Goal: Information Seeking & Learning: Learn about a topic

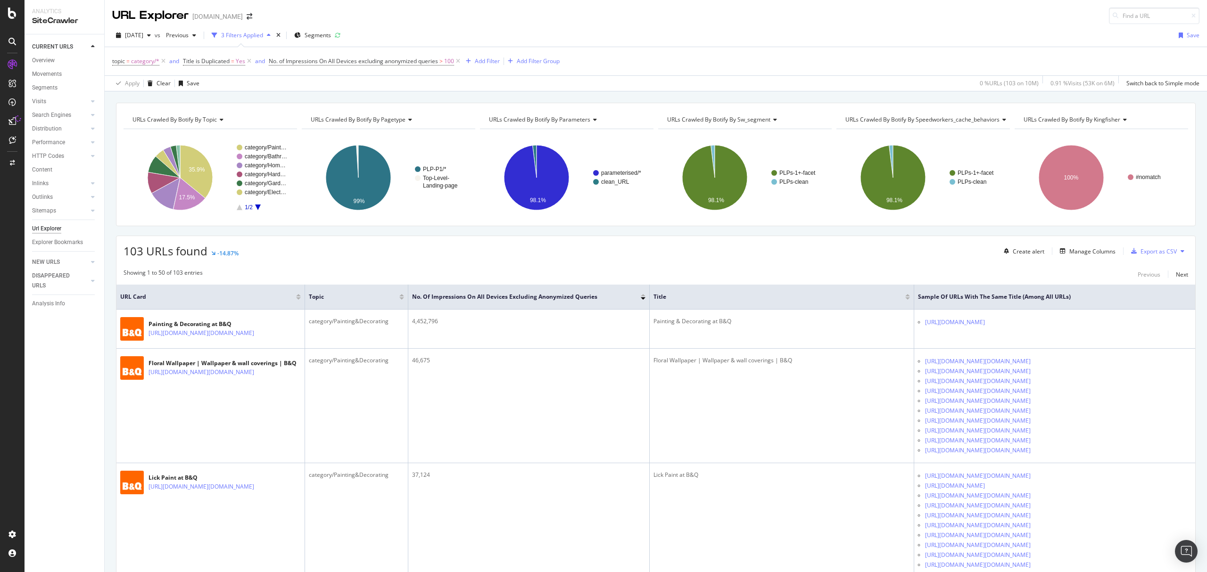
scroll to position [2023, 0]
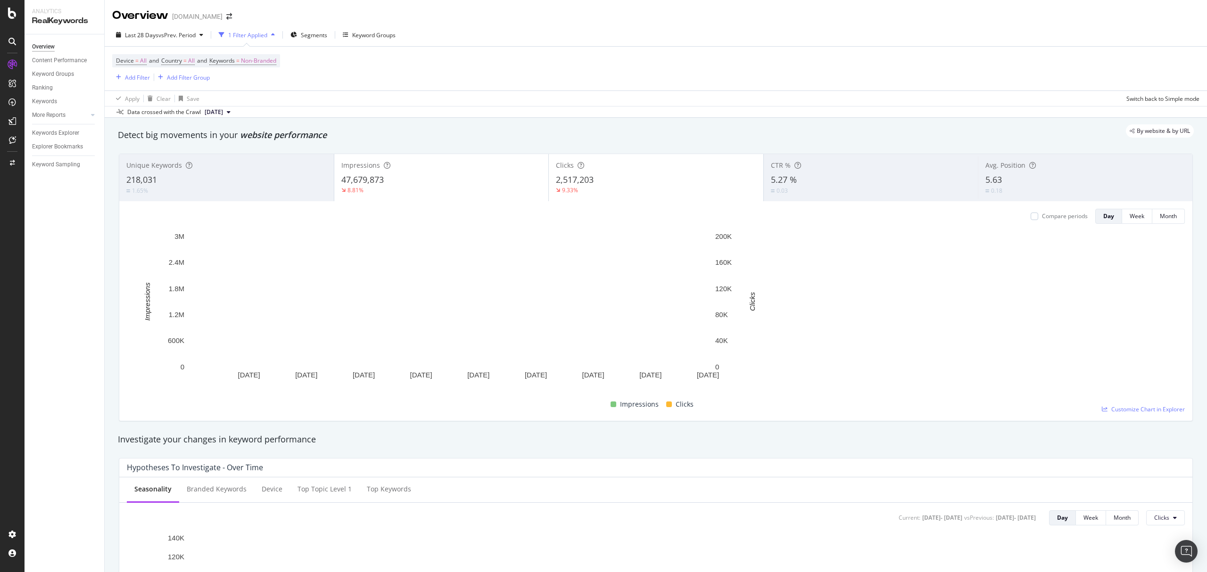
scroll to position [775, 0]
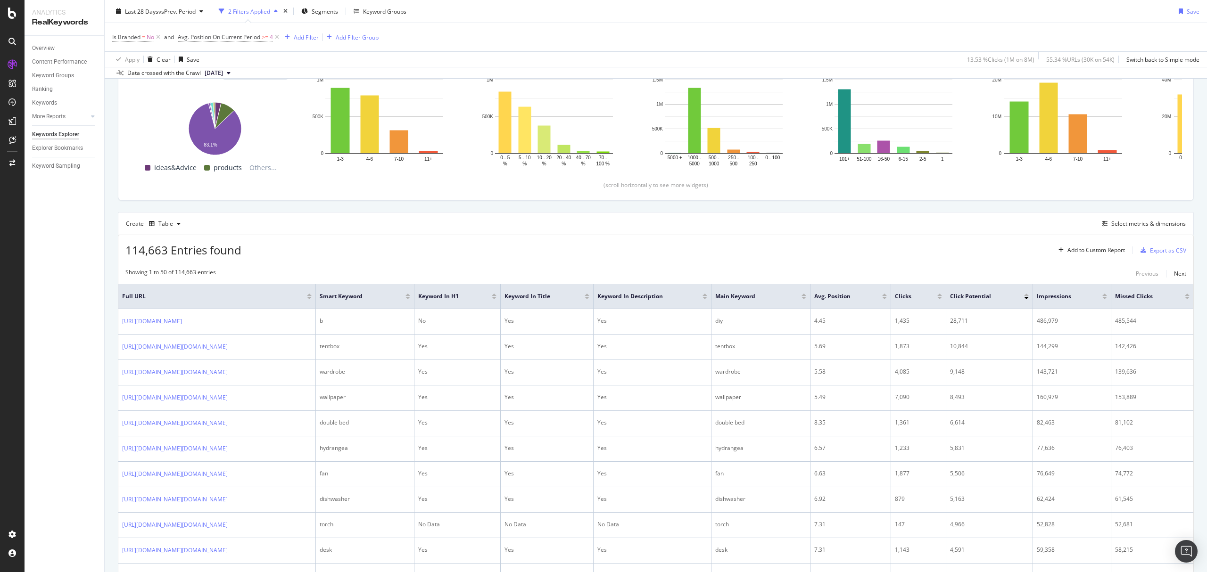
scroll to position [189, 0]
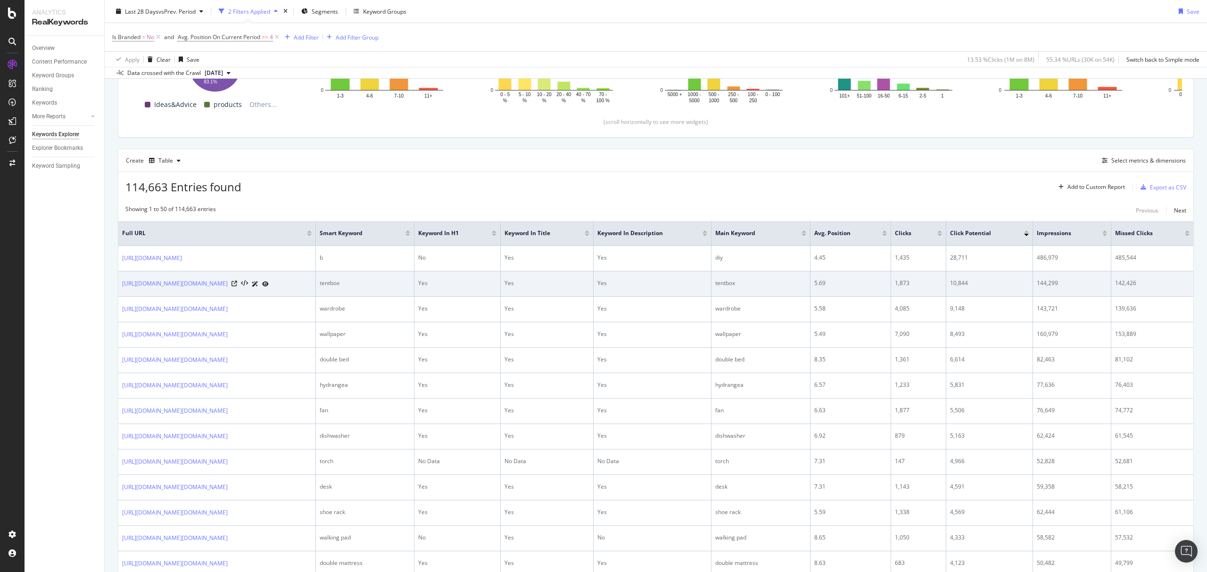
click at [269, 289] on link at bounding box center [265, 284] width 7 height 10
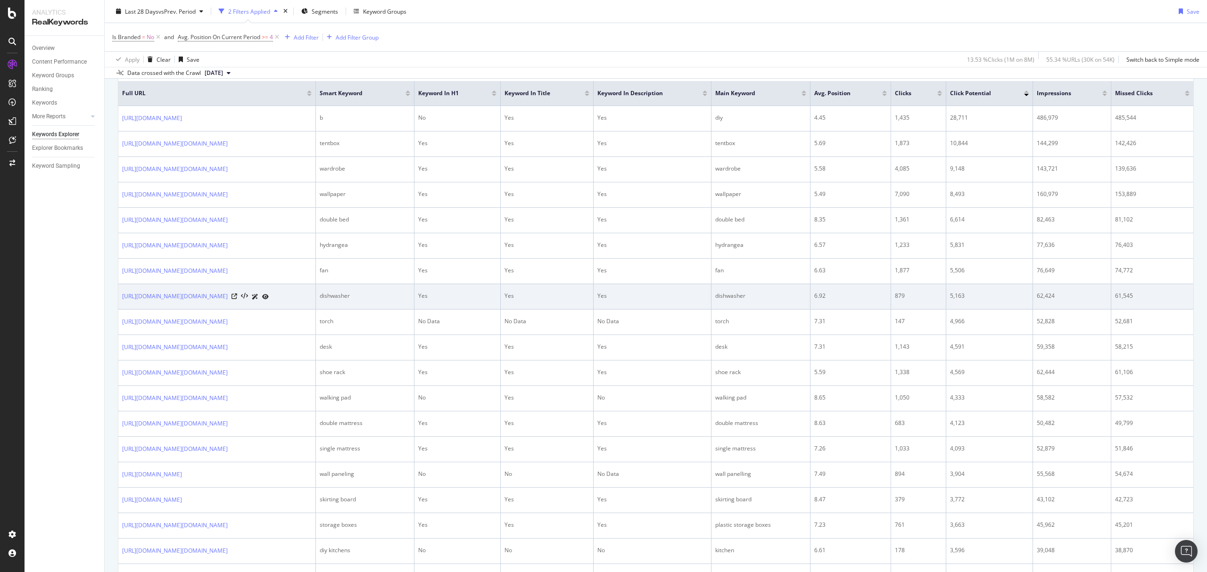
scroll to position [314, 0]
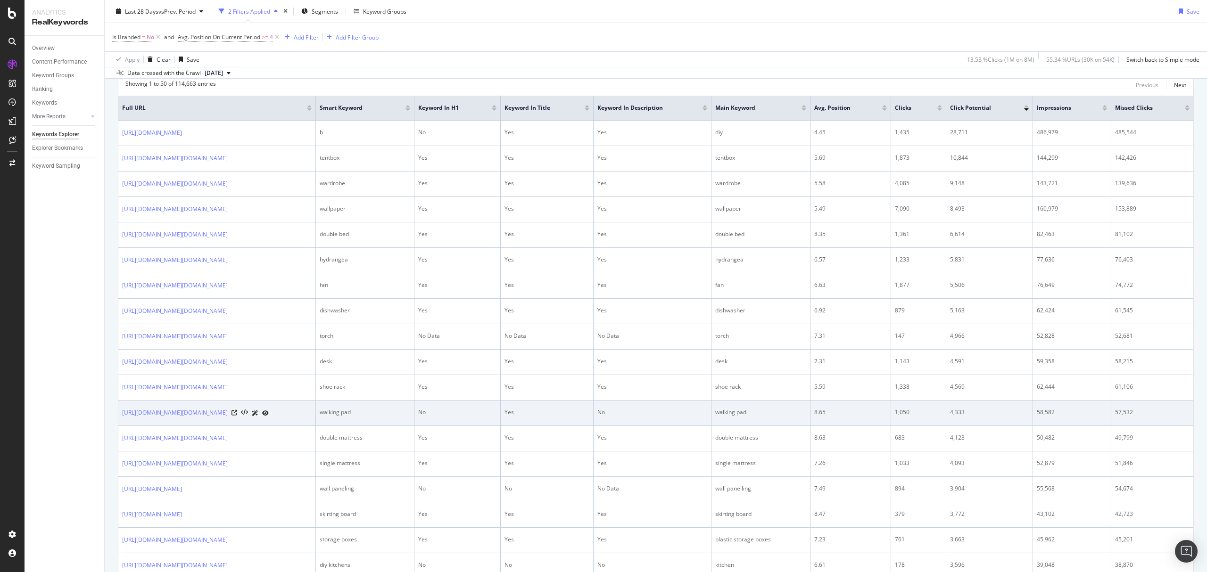
click at [269, 416] on icon at bounding box center [265, 414] width 7 height 6
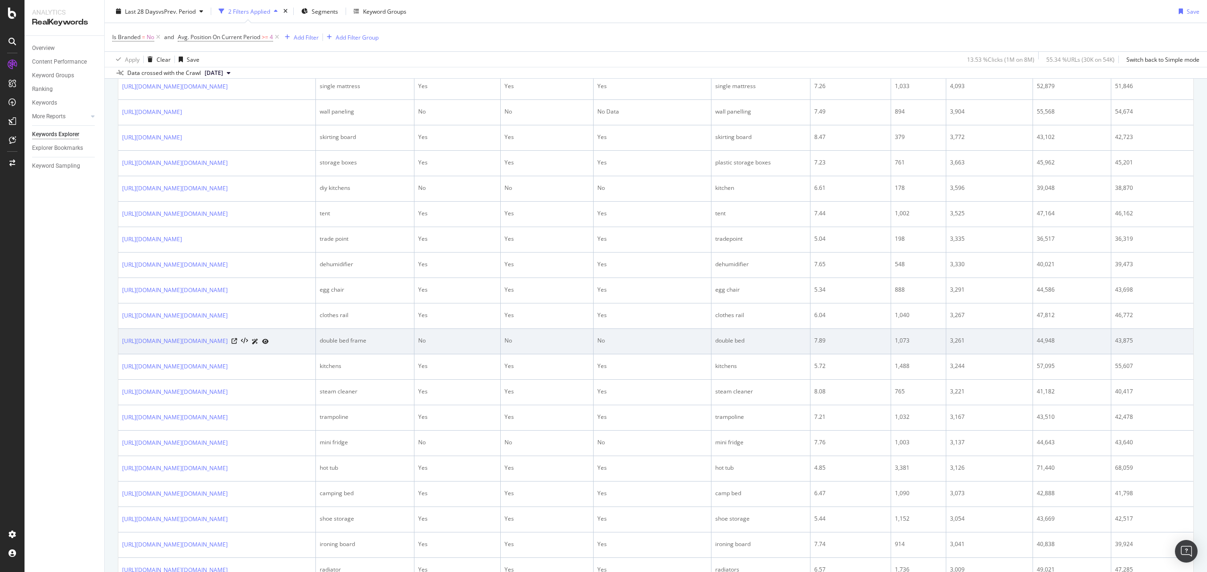
scroll to position [754, 0]
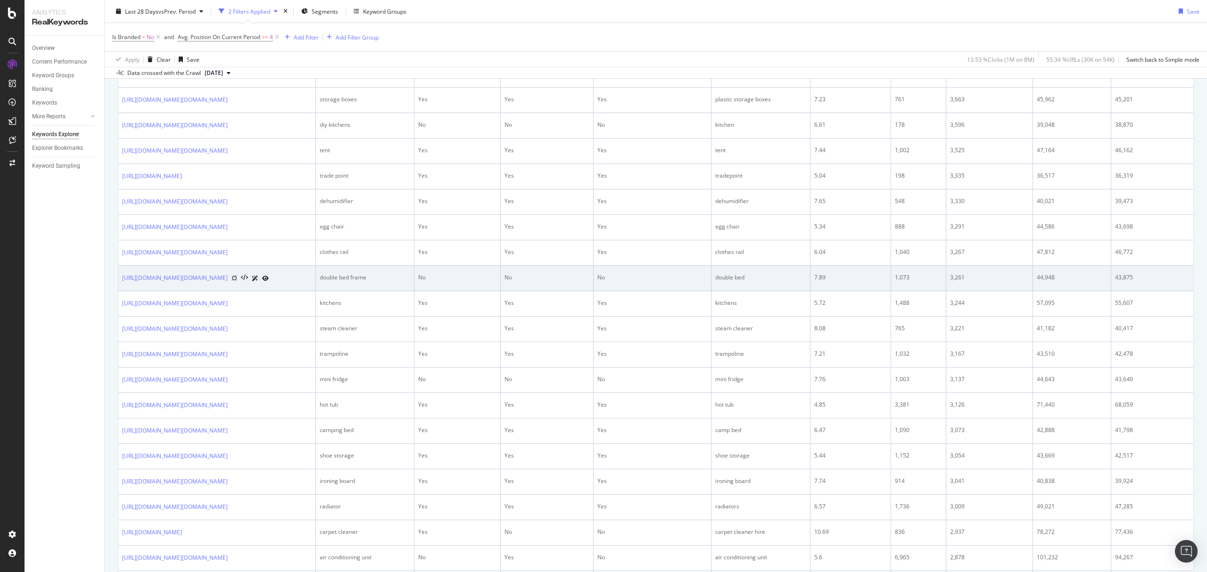
click at [237, 281] on icon at bounding box center [234, 278] width 6 height 6
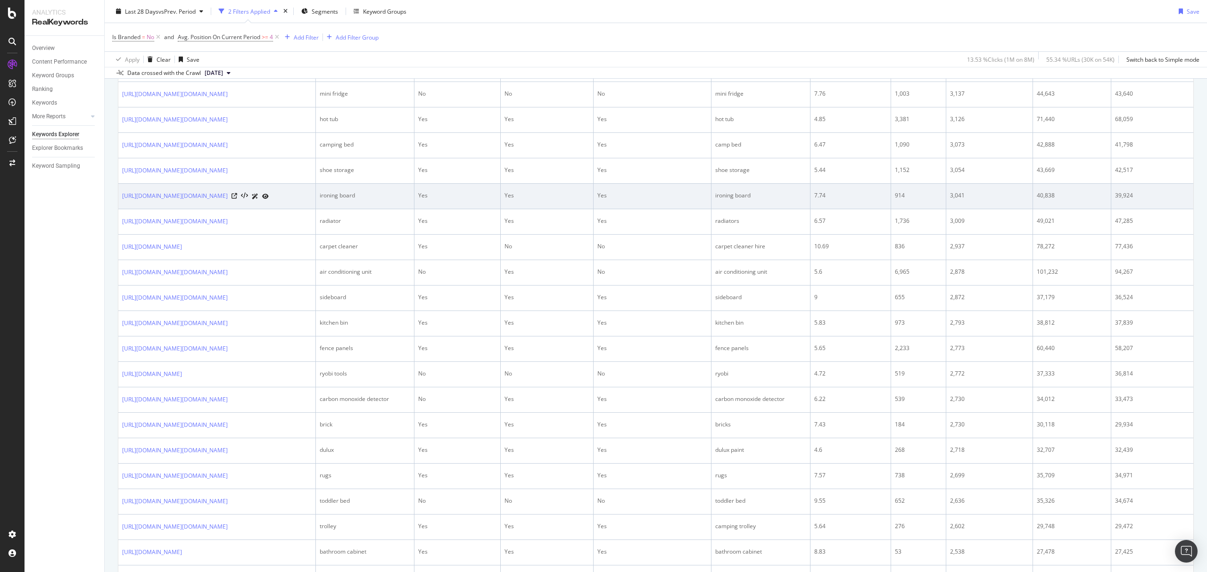
scroll to position [1068, 0]
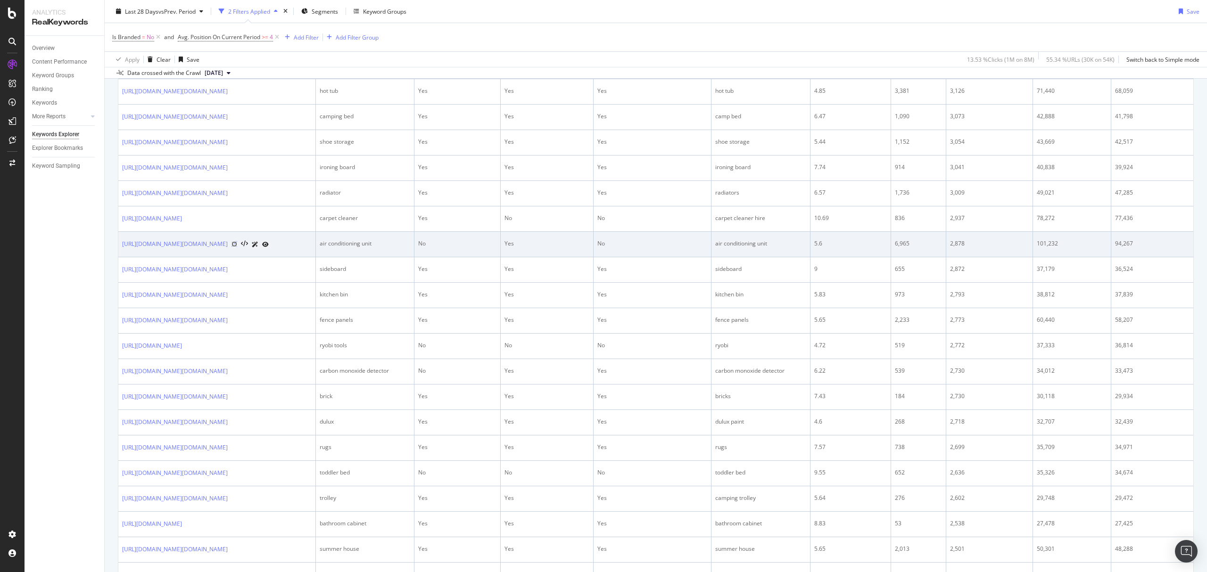
click at [237, 247] on icon at bounding box center [234, 244] width 6 height 6
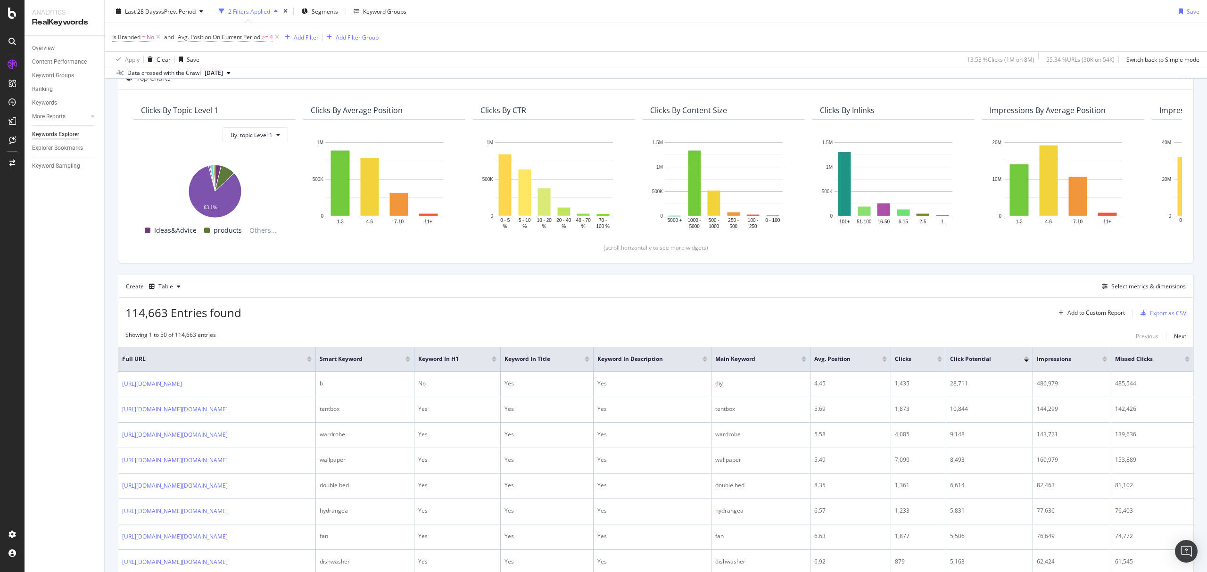
scroll to position [0, 0]
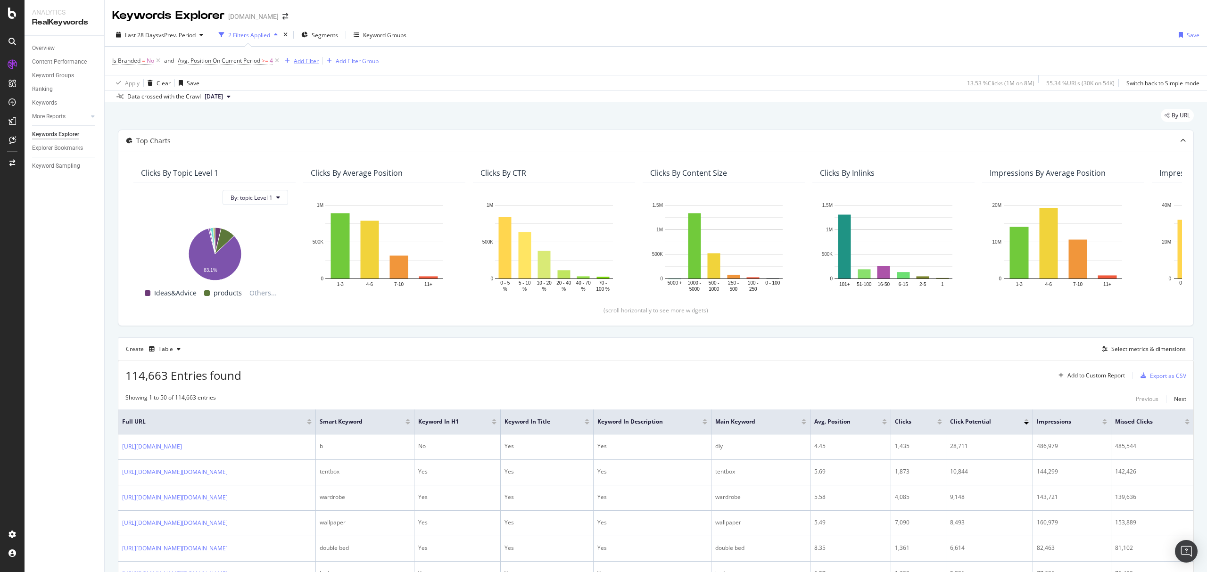
click at [307, 61] on div "Add Filter" at bounding box center [306, 61] width 25 height 8
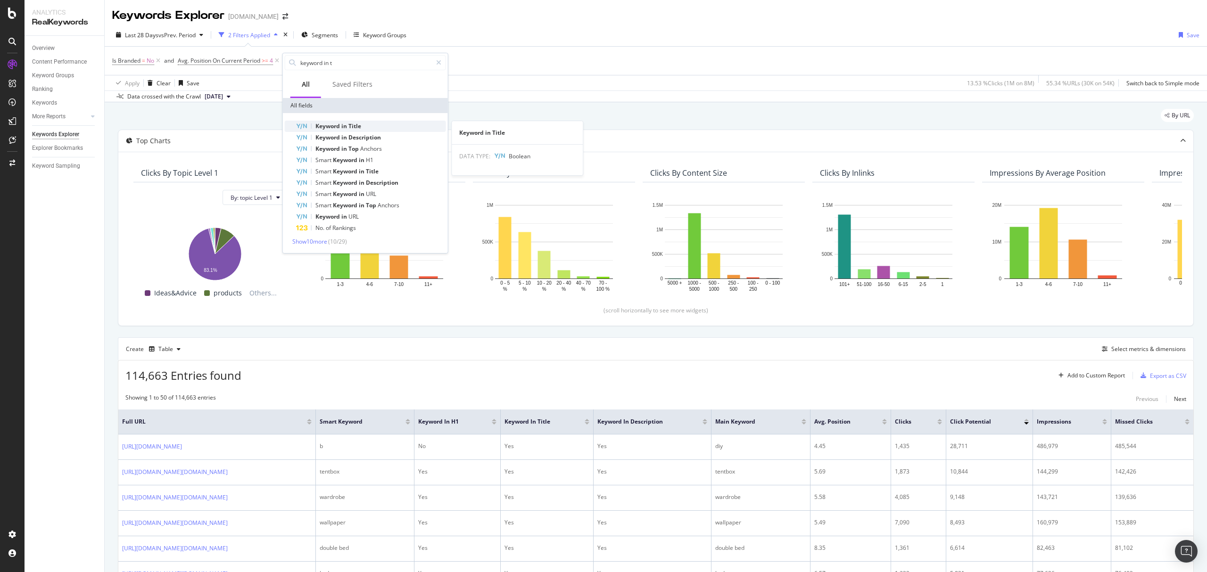
type input "keyword in t"
click at [344, 127] on span "in" at bounding box center [344, 126] width 7 height 8
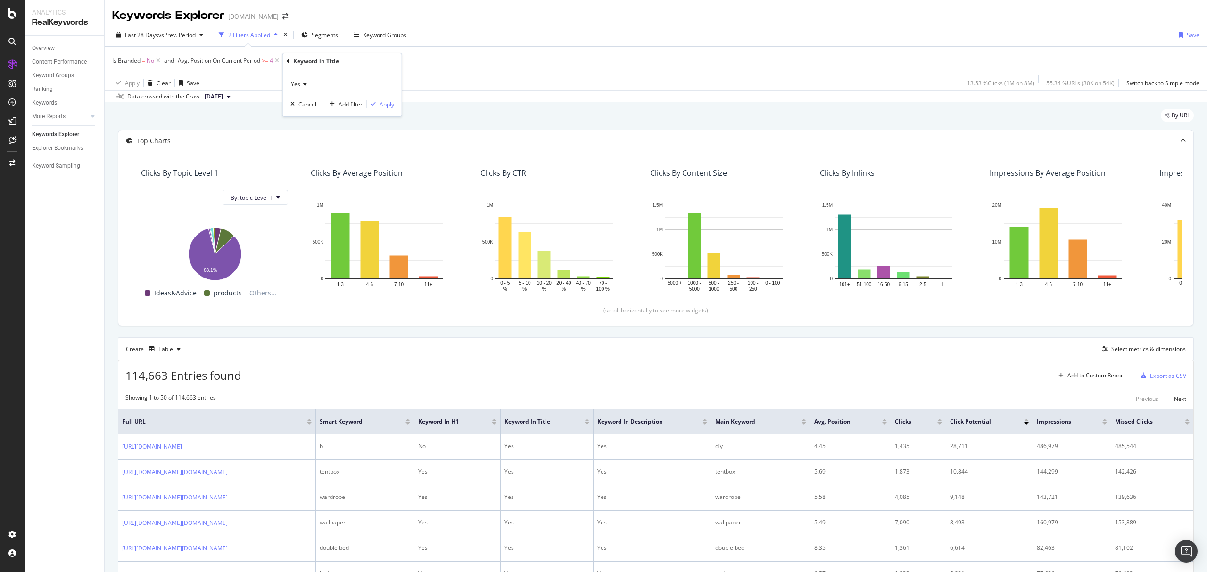
click at [307, 84] on div "Yes" at bounding box center [342, 84] width 104 height 15
click at [310, 117] on div "No" at bounding box center [343, 116] width 101 height 12
click at [389, 101] on div "Apply" at bounding box center [386, 104] width 15 height 8
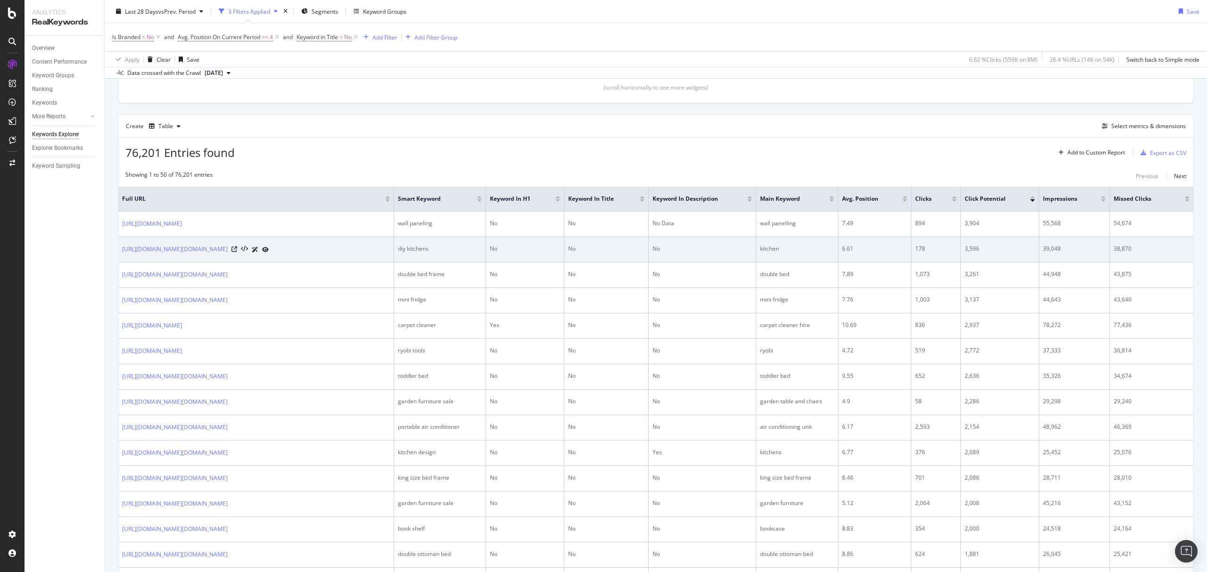
scroll to position [251, 0]
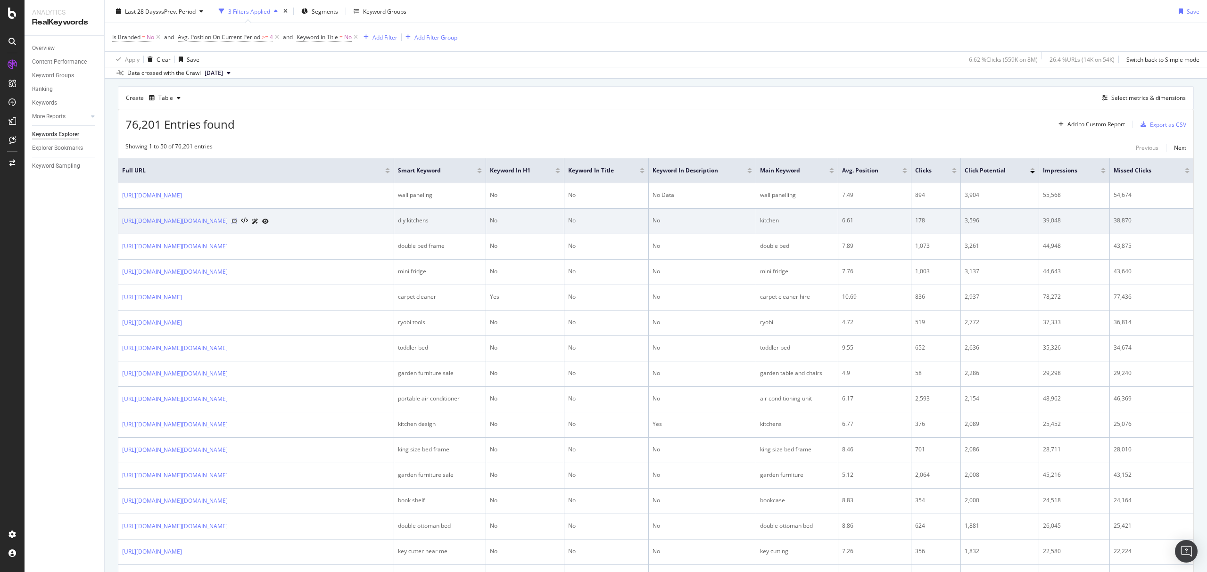
click at [231, 223] on icon at bounding box center [234, 221] width 6 height 6
click at [262, 223] on icon at bounding box center [265, 222] width 7 height 6
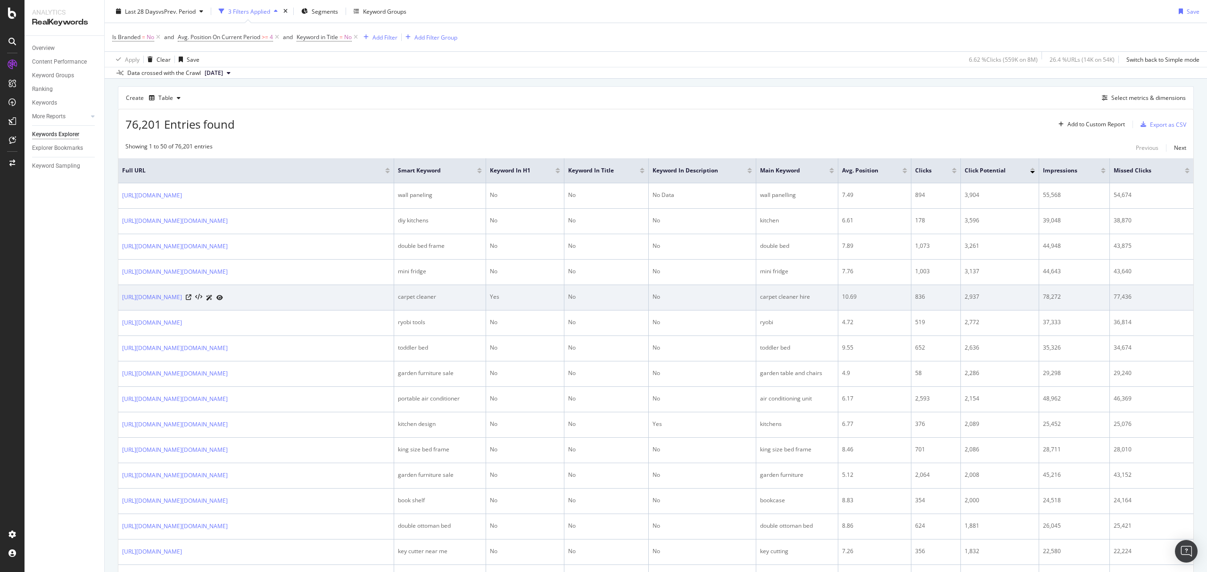
click at [223, 303] on div at bounding box center [204, 298] width 37 height 10
click at [191, 300] on icon at bounding box center [189, 298] width 6 height 6
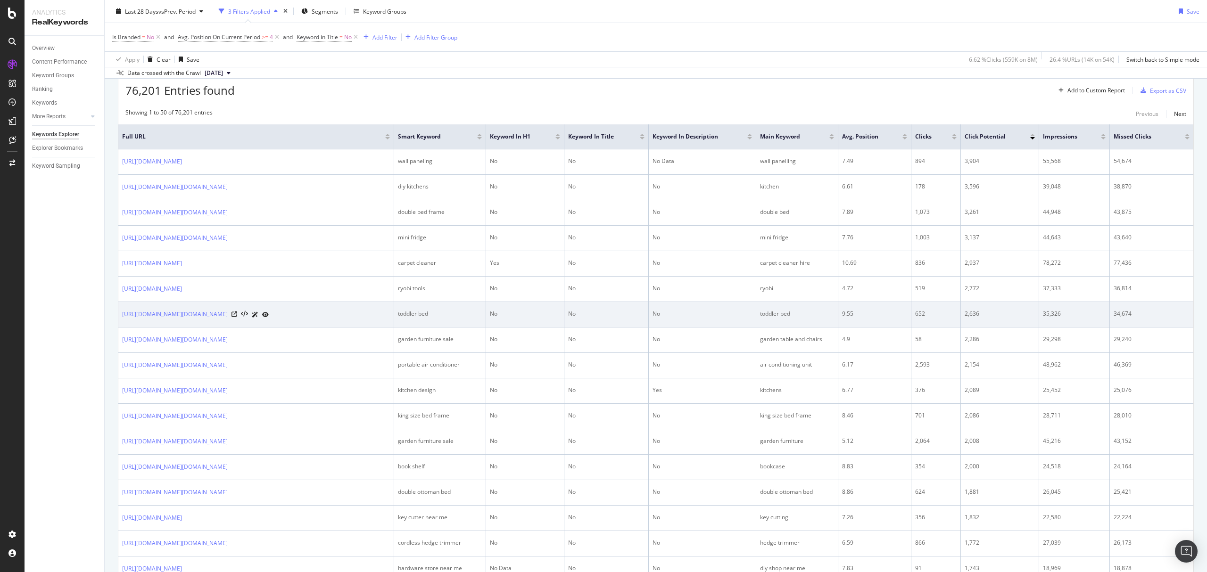
scroll to position [314, 0]
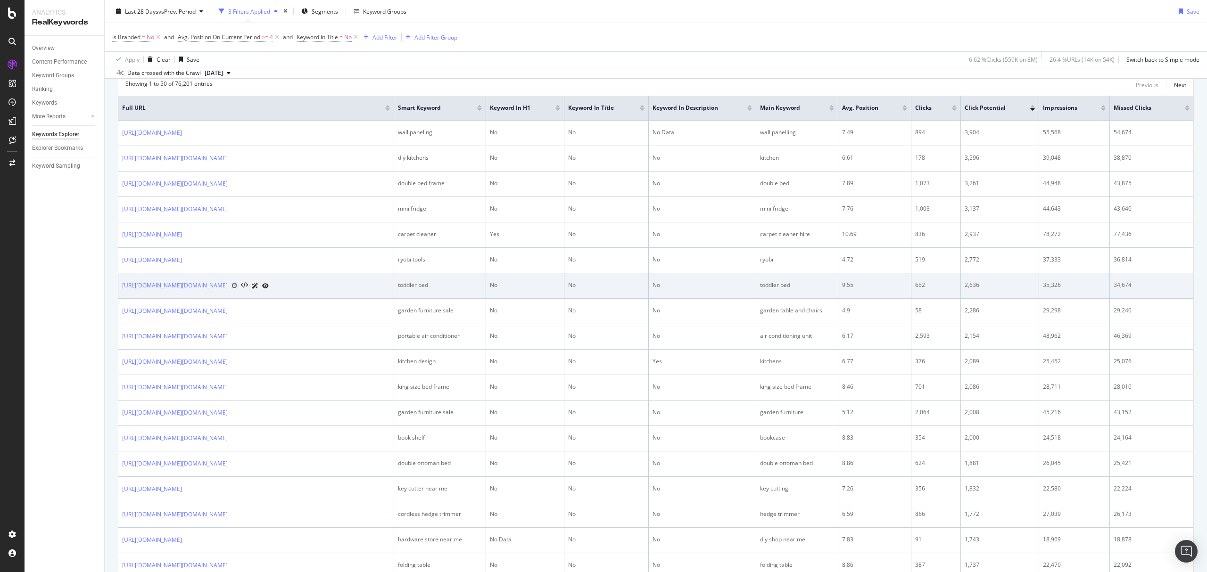
click at [237, 289] on icon at bounding box center [234, 286] width 6 height 6
click at [269, 289] on icon at bounding box center [265, 286] width 7 height 6
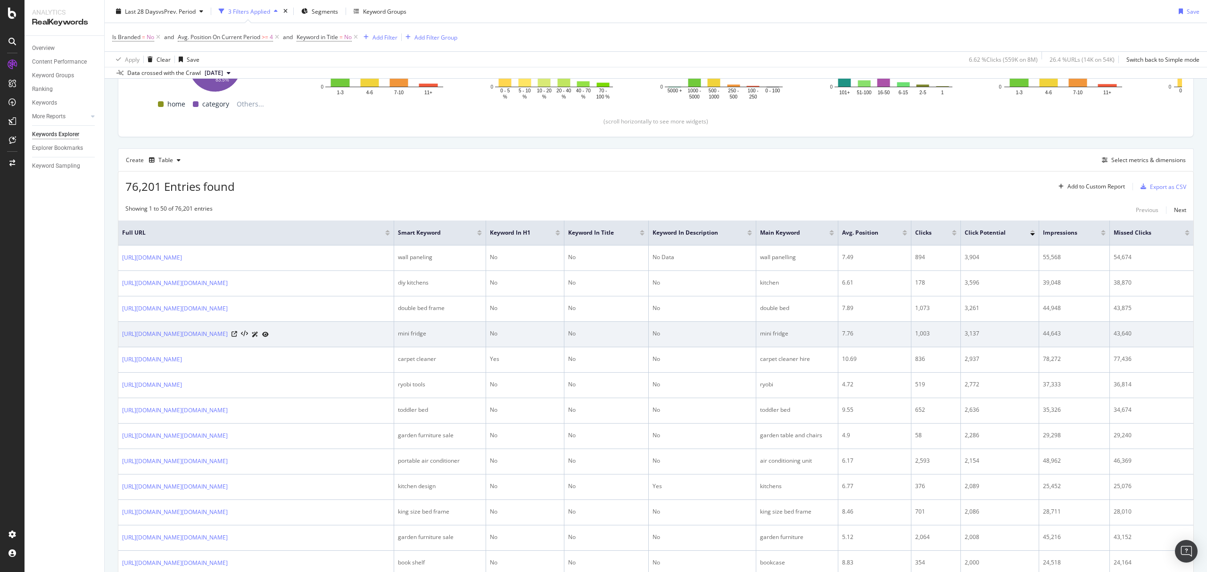
scroll to position [189, 0]
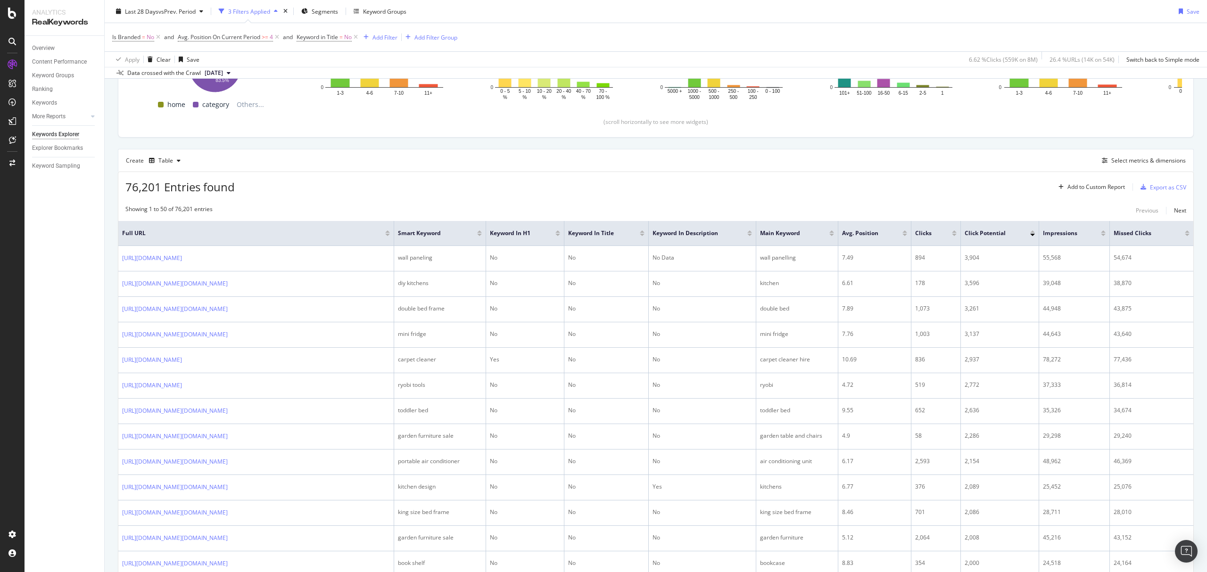
click at [1185, 236] on div at bounding box center [1187, 235] width 5 height 2
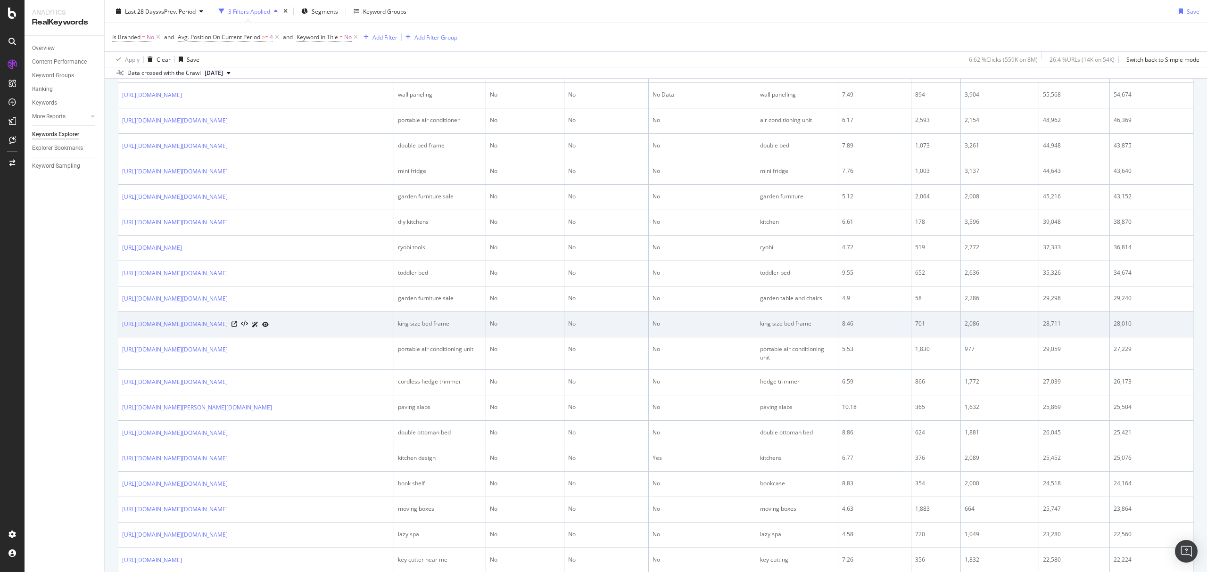
scroll to position [440, 0]
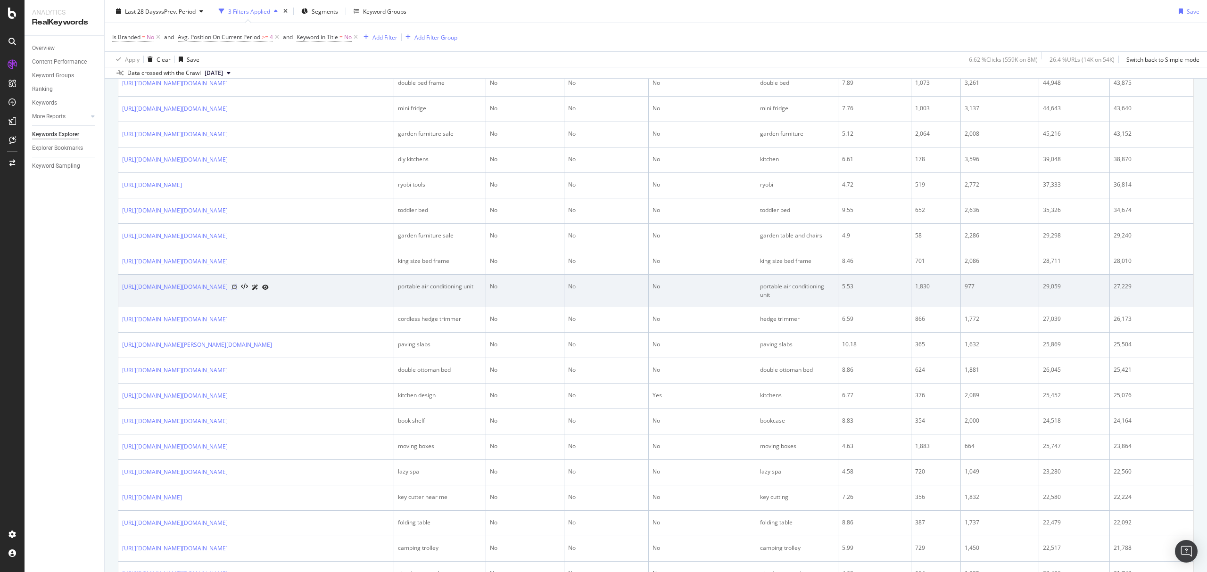
click at [237, 290] on icon at bounding box center [234, 287] width 6 height 6
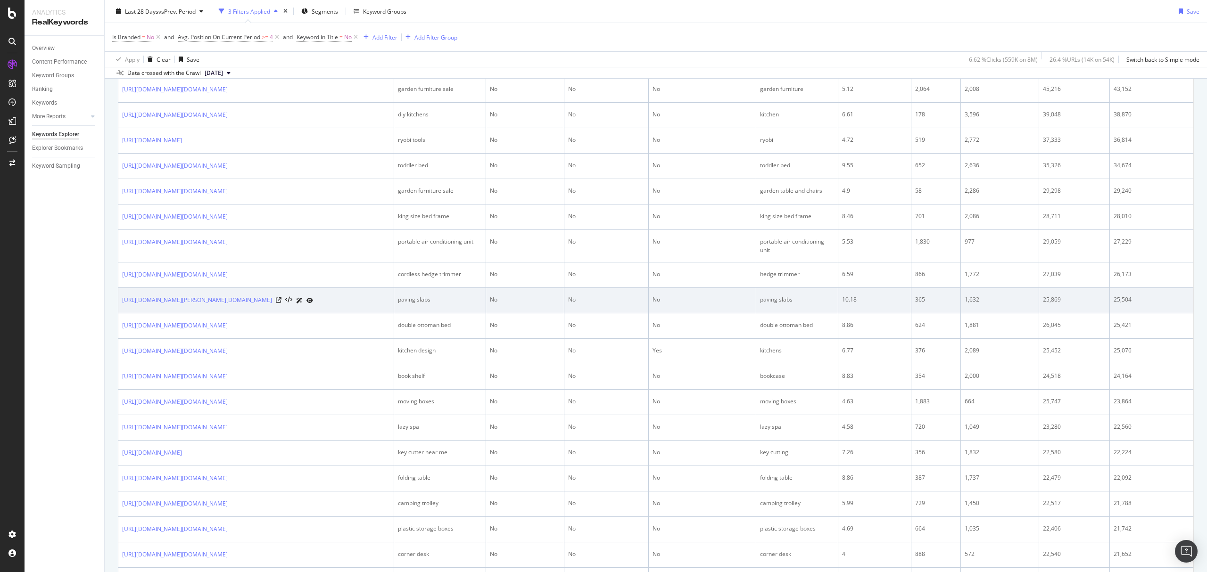
scroll to position [503, 0]
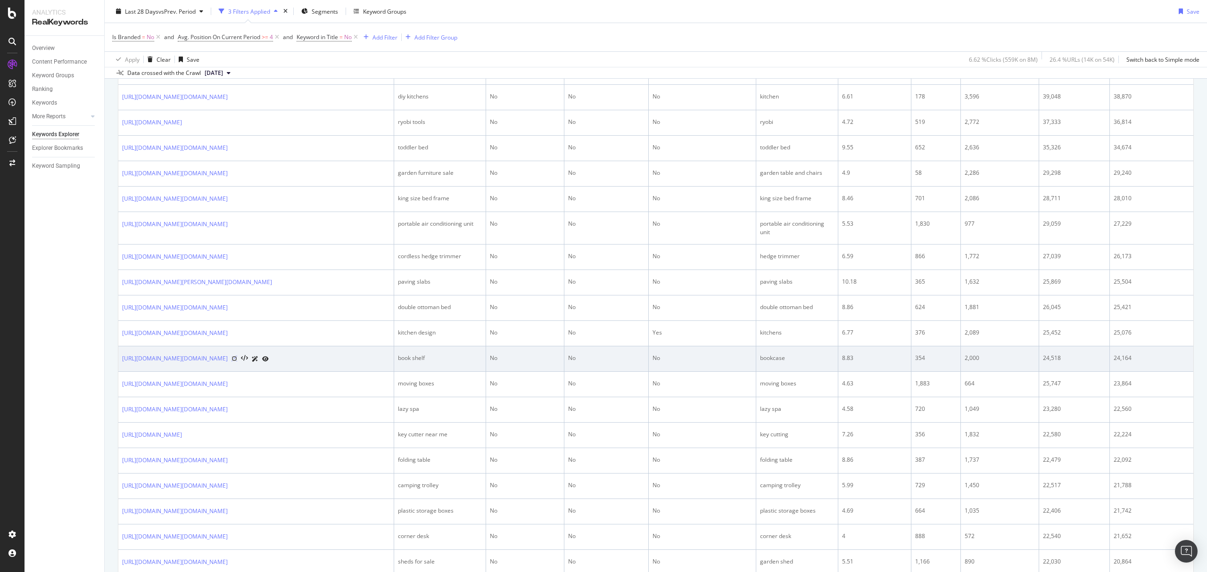
click at [237, 362] on icon at bounding box center [234, 359] width 6 height 6
click at [269, 362] on icon at bounding box center [265, 359] width 7 height 6
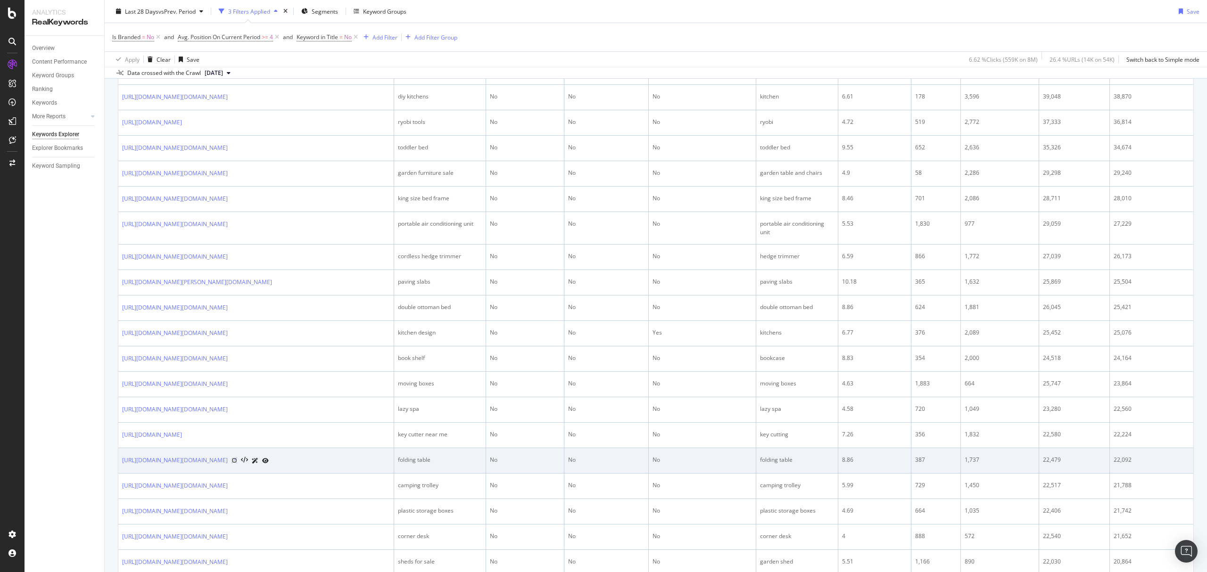
click at [237, 463] on icon at bounding box center [234, 461] width 6 height 6
click at [269, 464] on icon at bounding box center [265, 461] width 7 height 6
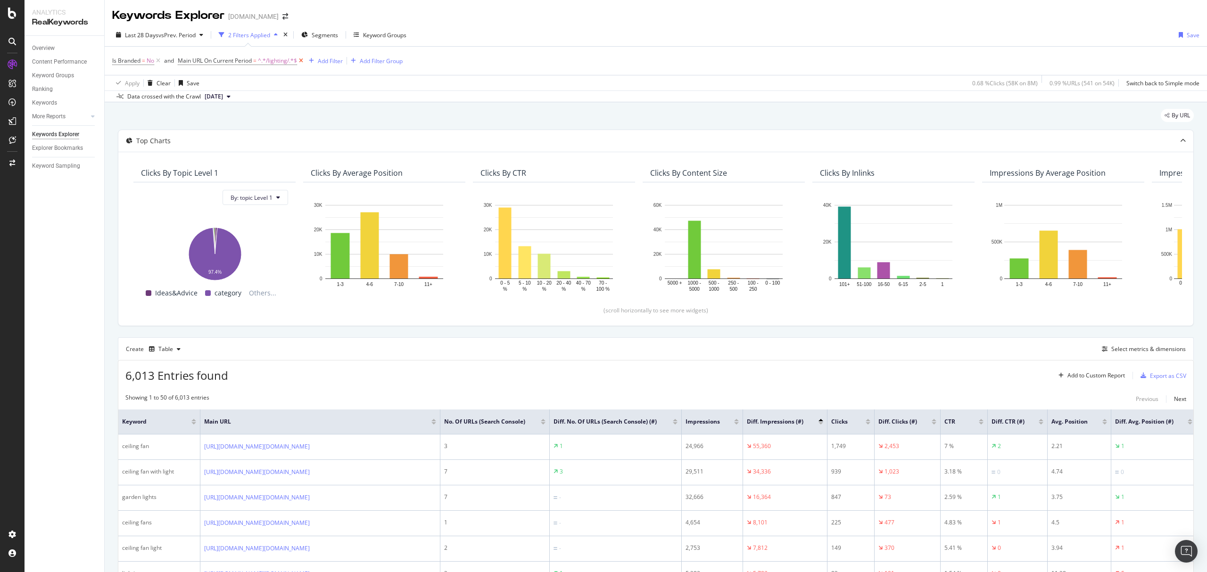
click at [300, 61] on icon at bounding box center [301, 60] width 8 height 9
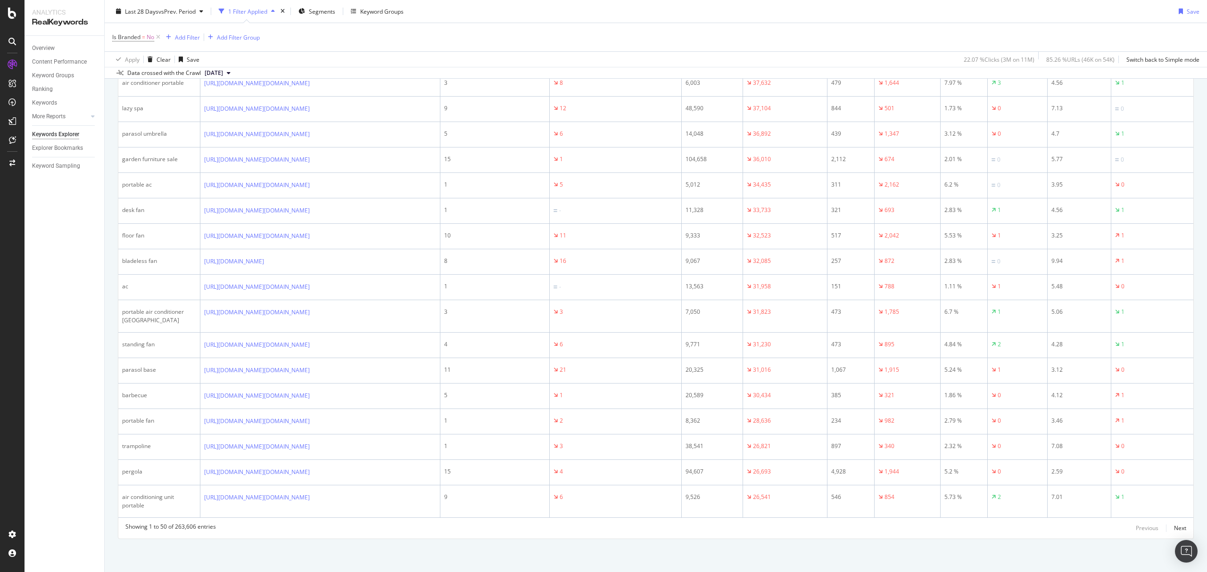
scroll to position [1383, 0]
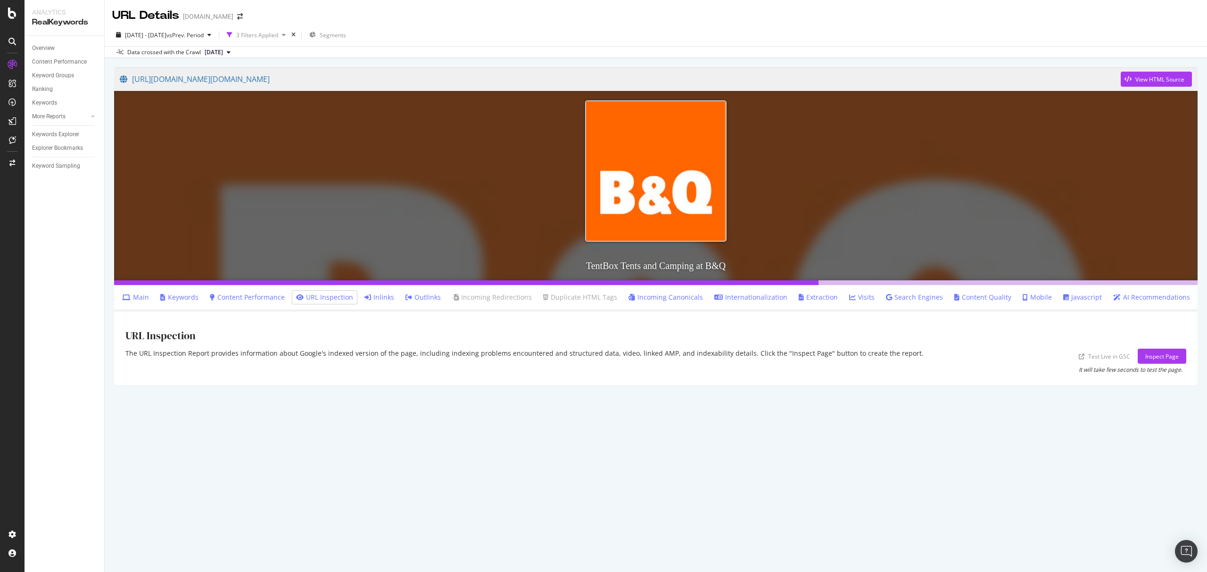
click at [391, 293] on link "Inlinks" at bounding box center [379, 297] width 30 height 9
click at [195, 298] on link "Keywords" at bounding box center [179, 297] width 38 height 9
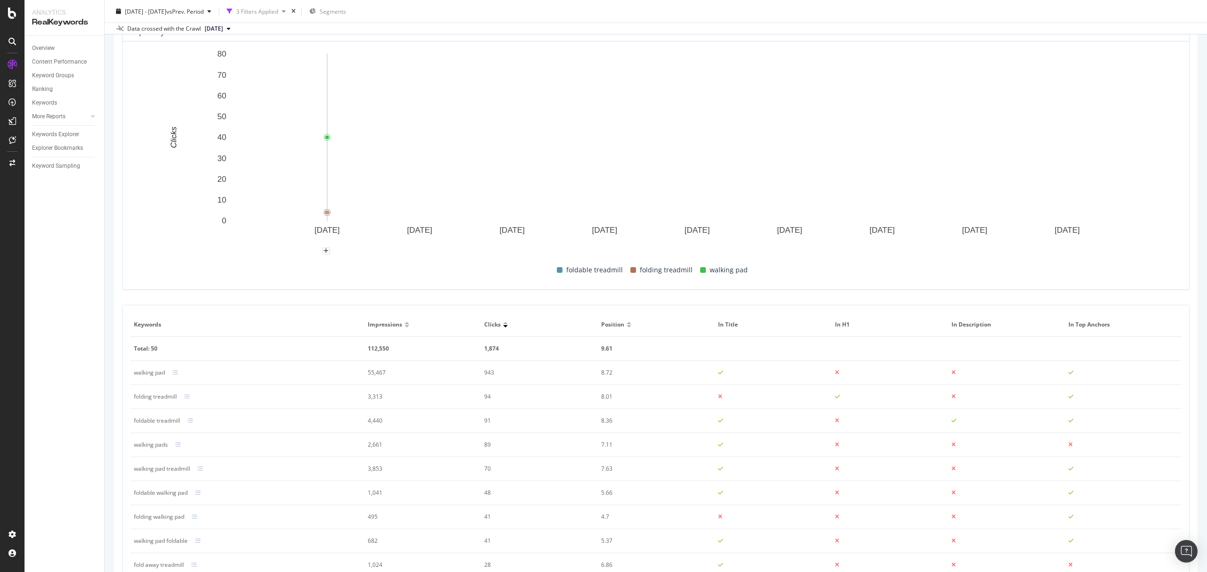
scroll to position [377, 0]
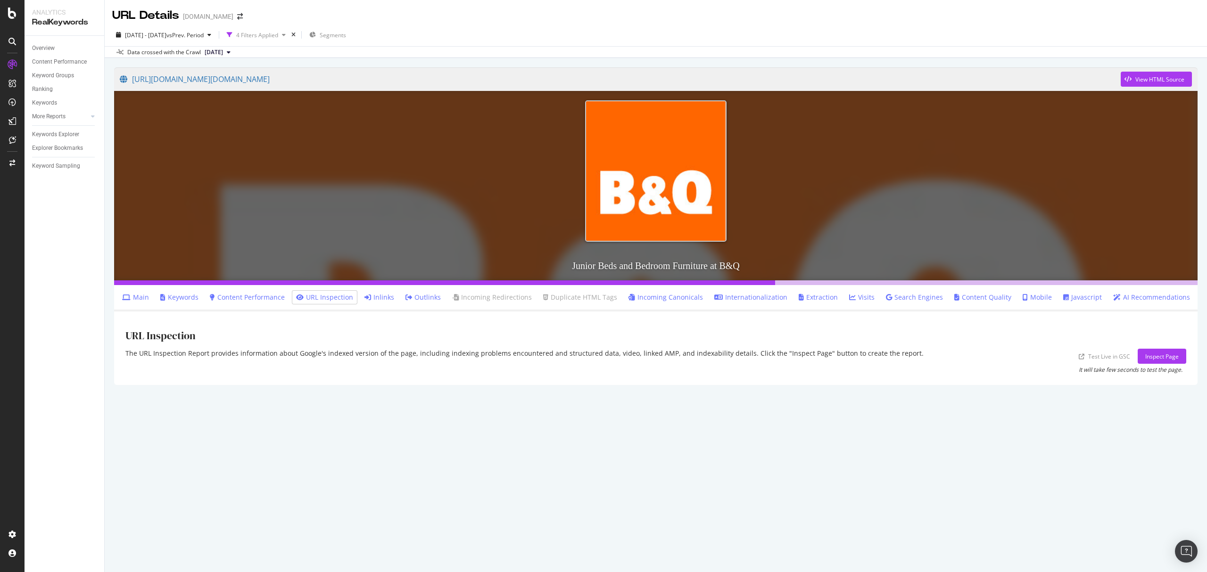
click at [189, 293] on link "Keywords" at bounding box center [179, 297] width 38 height 9
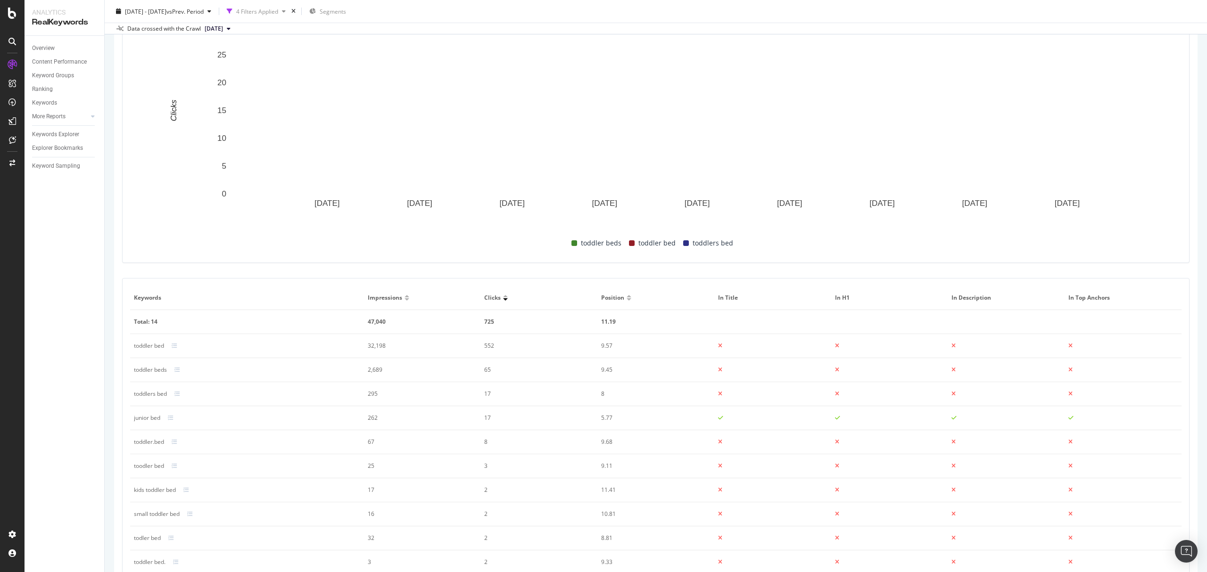
scroll to position [377, 0]
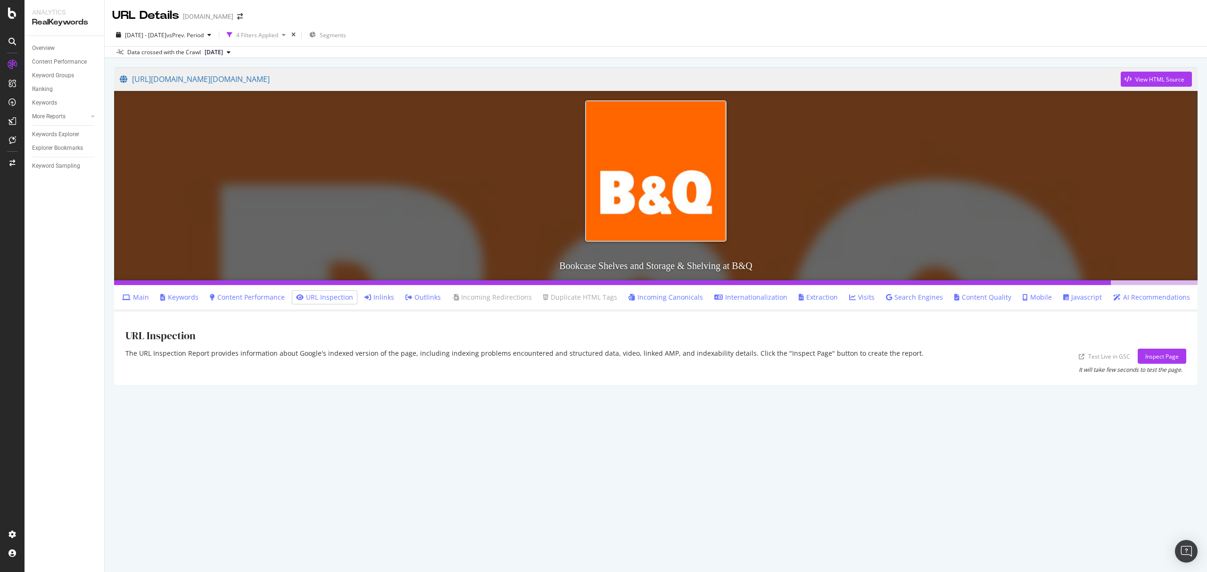
drag, startPoint x: 201, startPoint y: 294, endPoint x: 224, endPoint y: 297, distance: 23.7
click at [198, 294] on link "Keywords" at bounding box center [179, 297] width 38 height 9
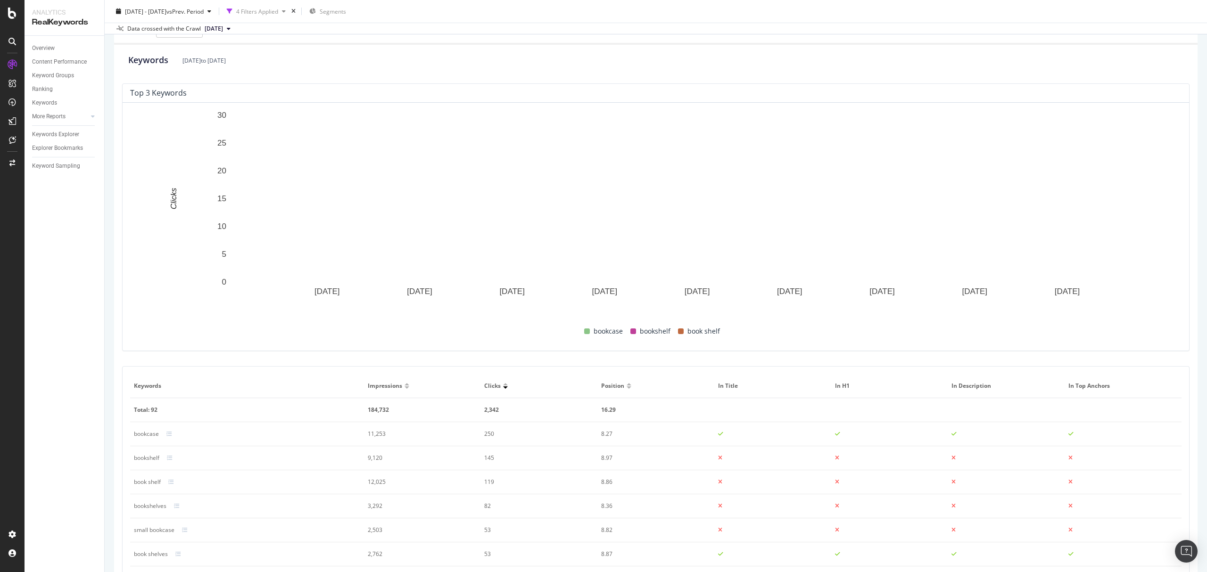
scroll to position [314, 0]
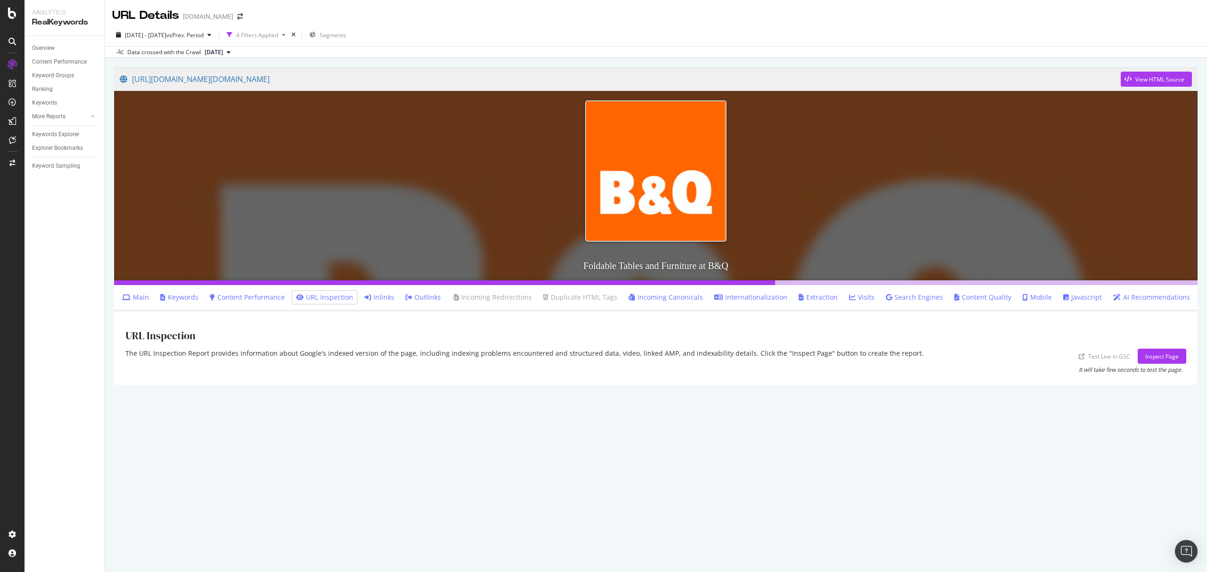
drag, startPoint x: 193, startPoint y: 300, endPoint x: 309, endPoint y: 281, distance: 117.4
click at [193, 300] on link "Keywords" at bounding box center [179, 297] width 38 height 9
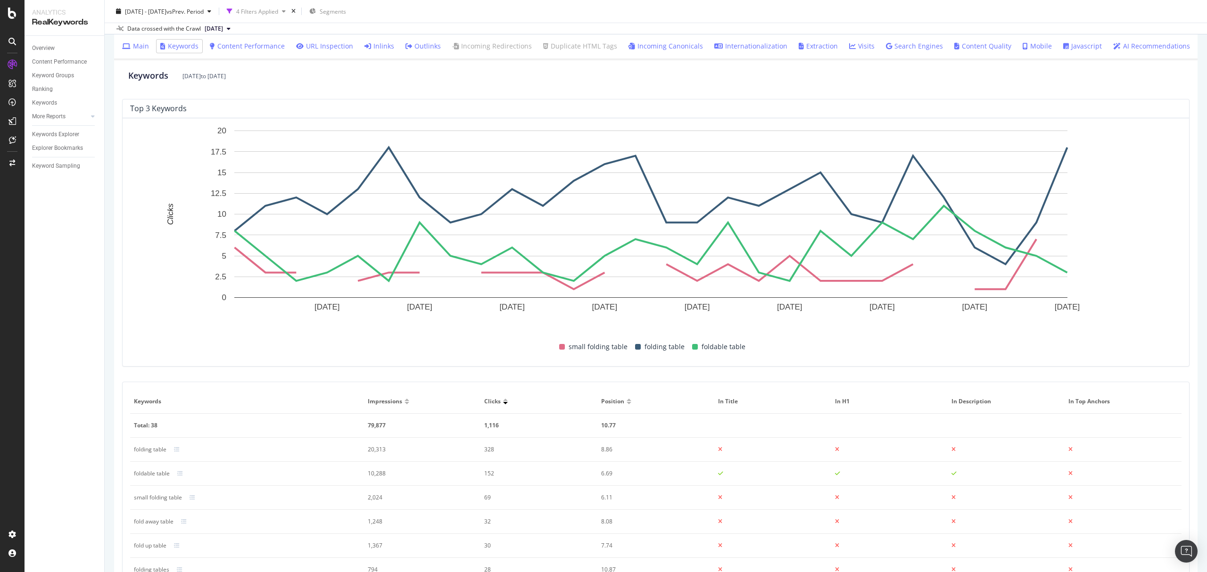
scroll to position [314, 0]
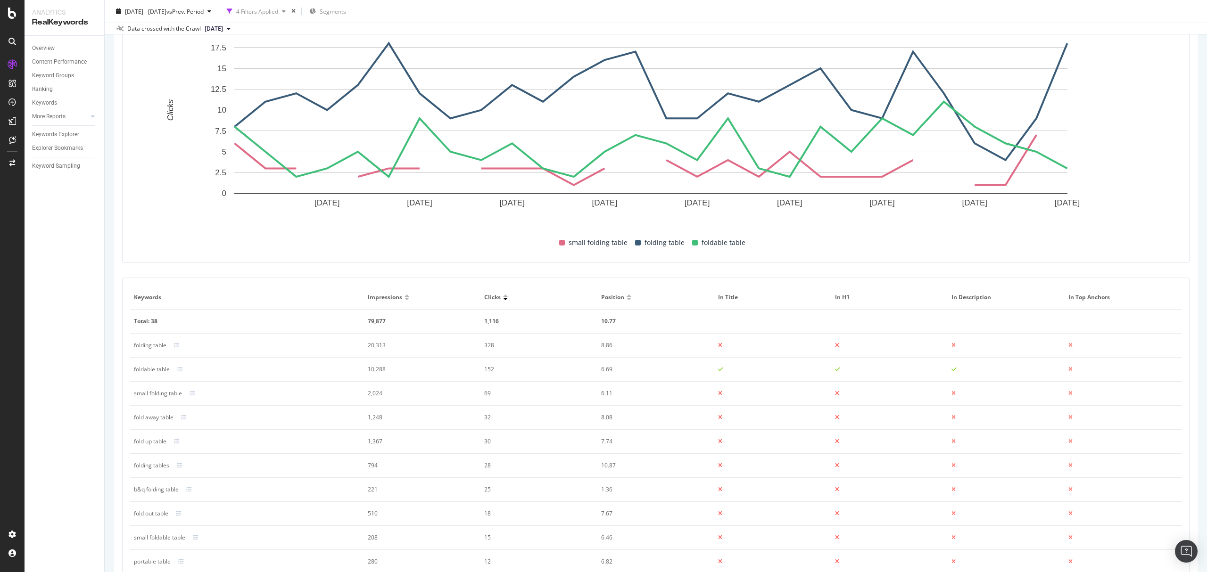
scroll to position [377, 0]
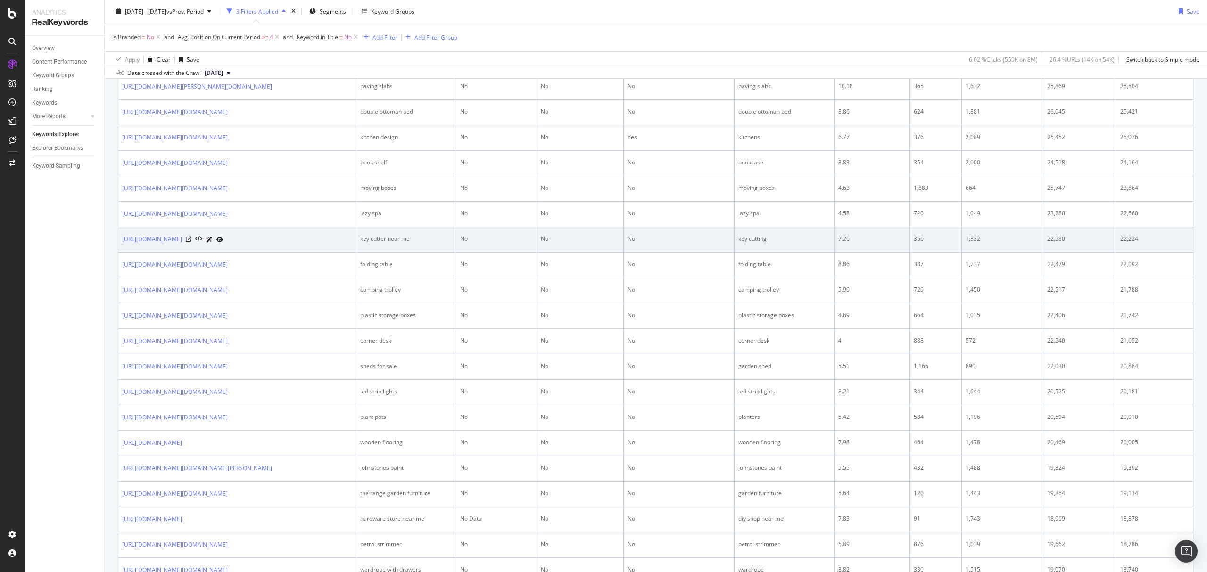
scroll to position [754, 0]
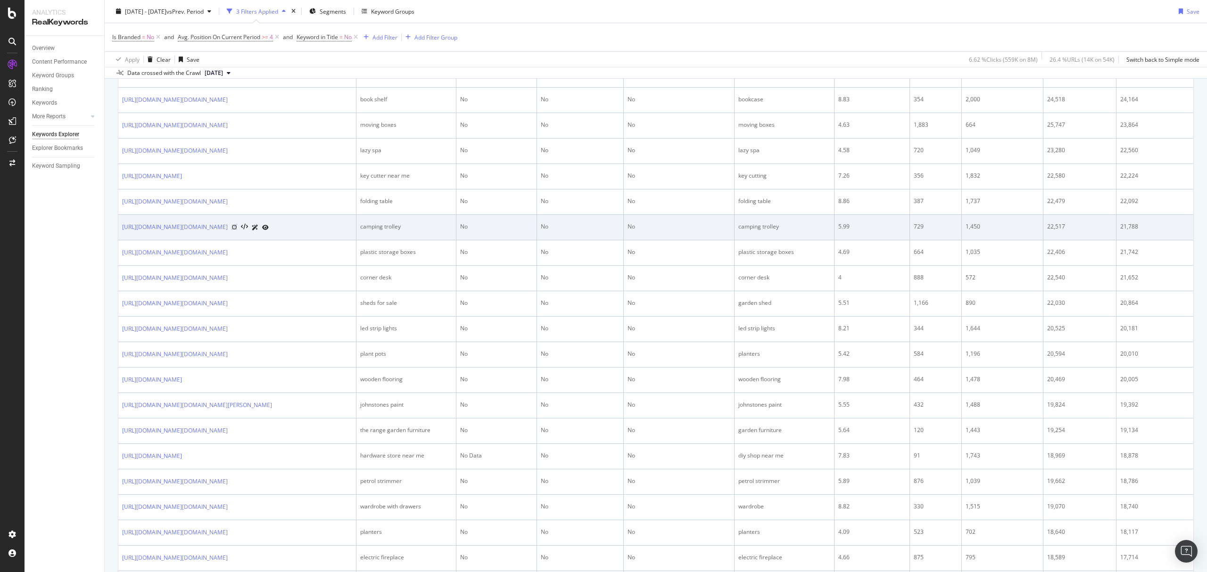
click at [237, 230] on icon at bounding box center [234, 227] width 6 height 6
